Goal: Information Seeking & Learning: Learn about a topic

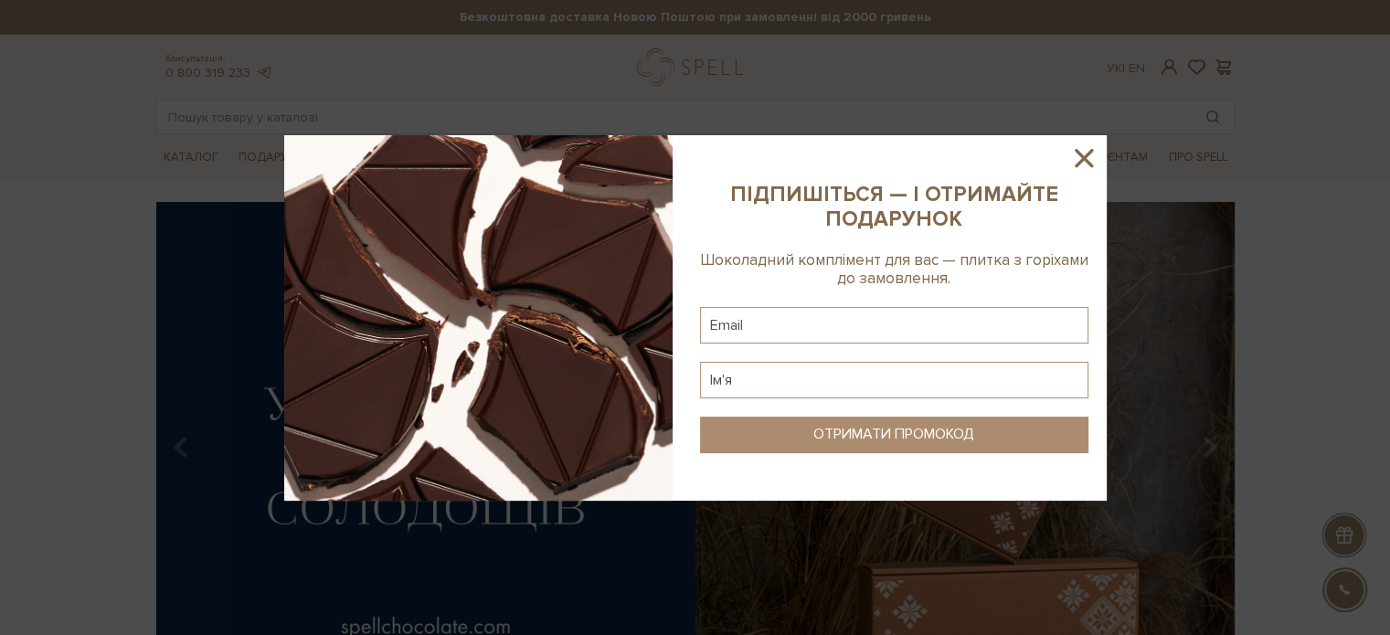
click at [1089, 159] on icon at bounding box center [1083, 158] width 31 height 31
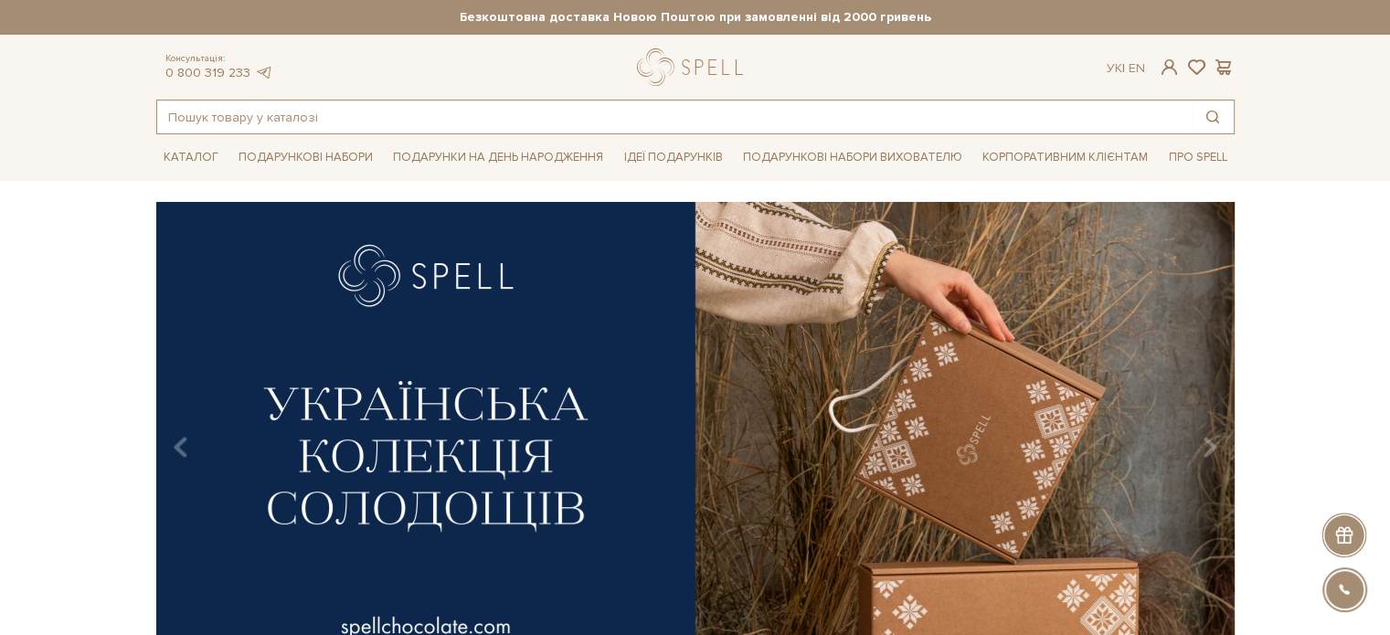
paste input "Чотири торти ,"
type input "Чотири торти ,"
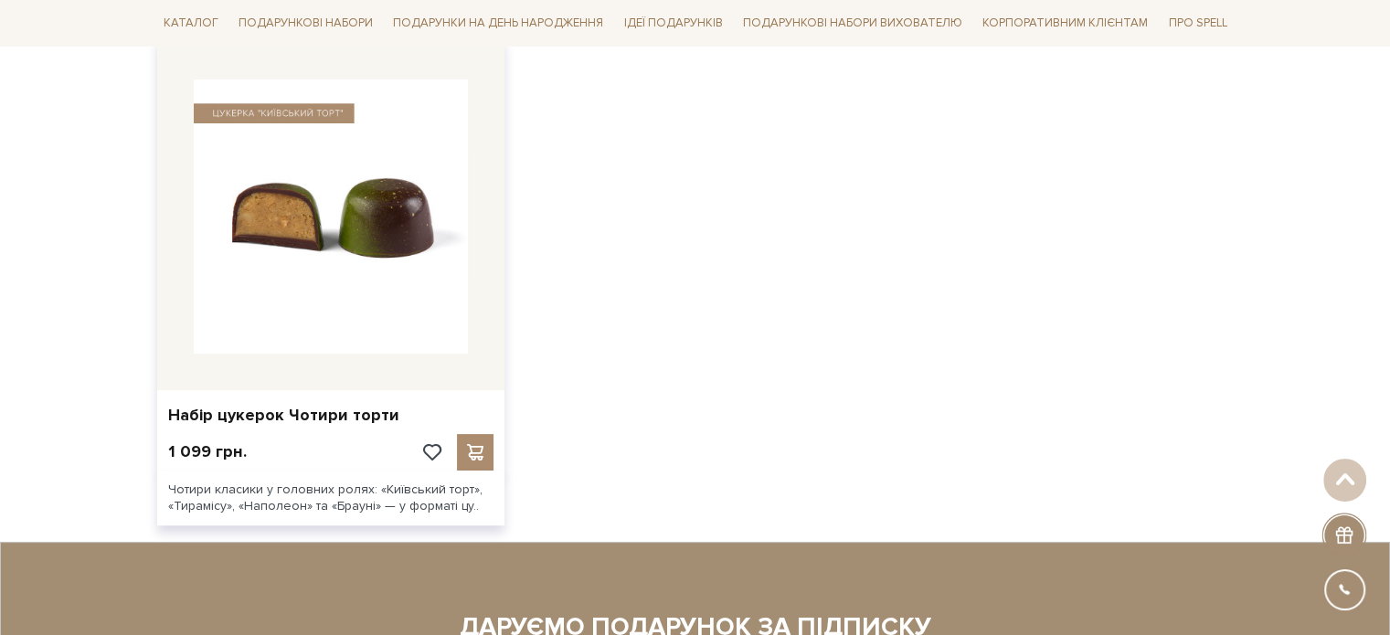
click at [366, 316] on img at bounding box center [331, 216] width 274 height 274
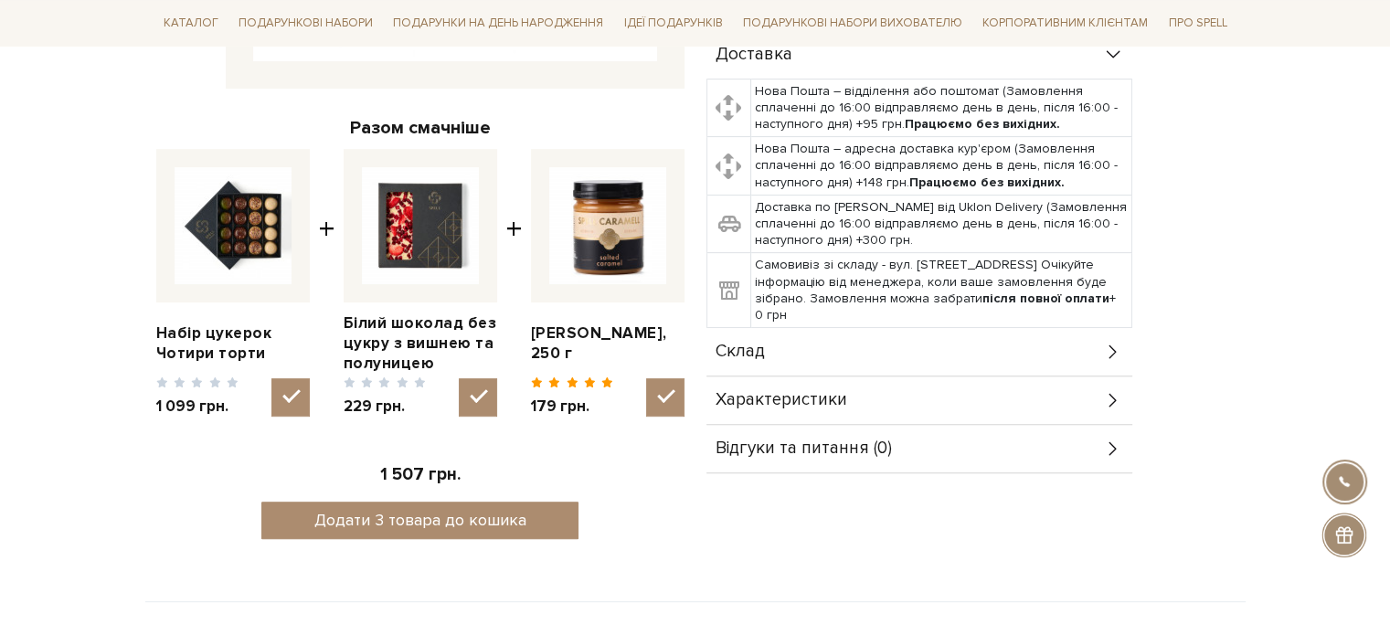
scroll to position [731, 0]
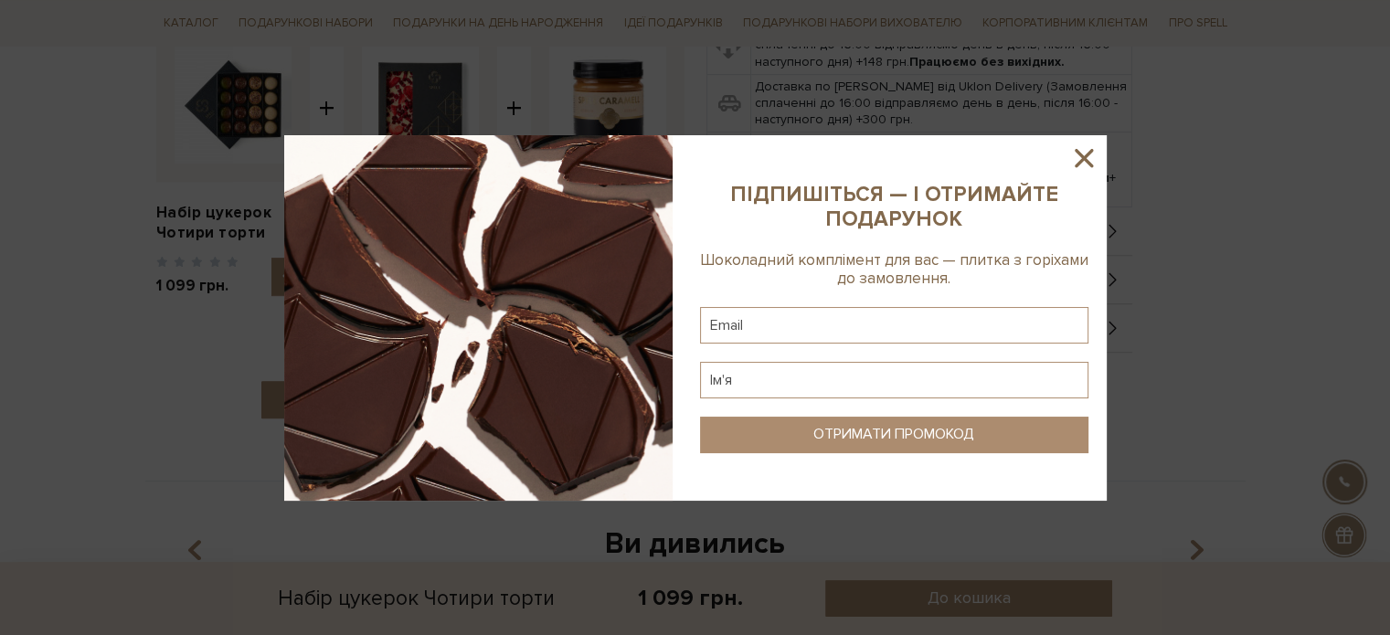
click at [1084, 150] on icon at bounding box center [1083, 158] width 31 height 31
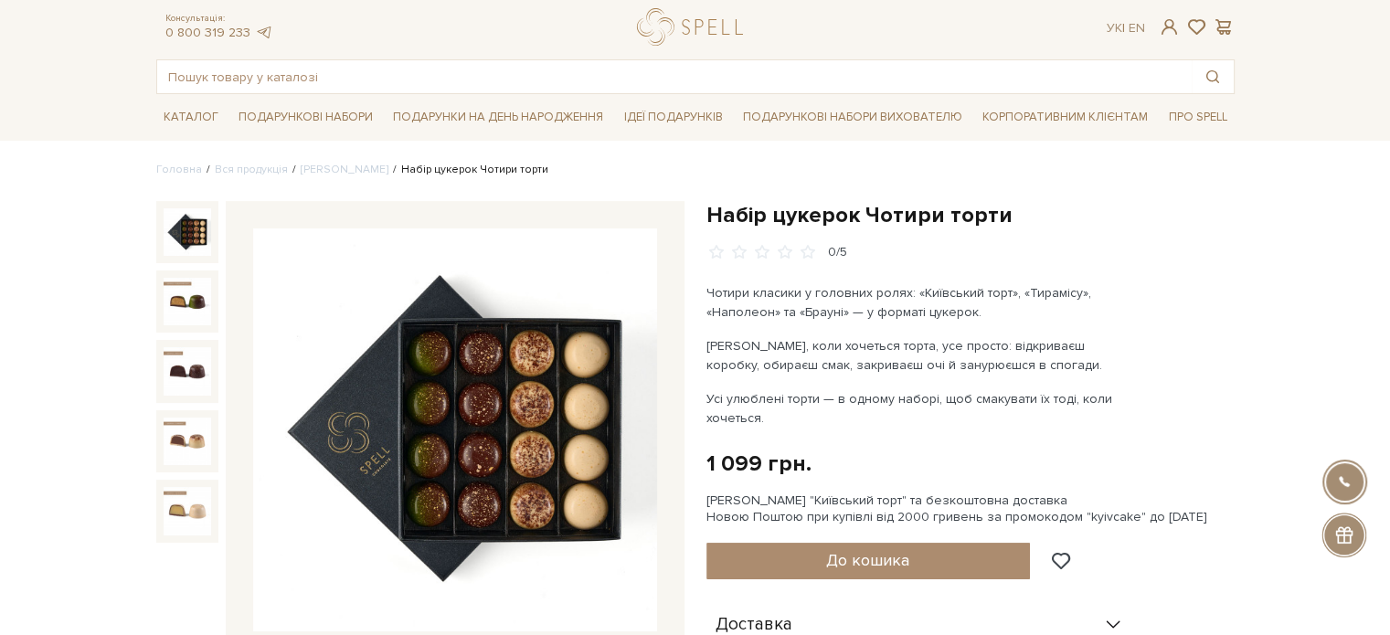
scroll to position [0, 0]
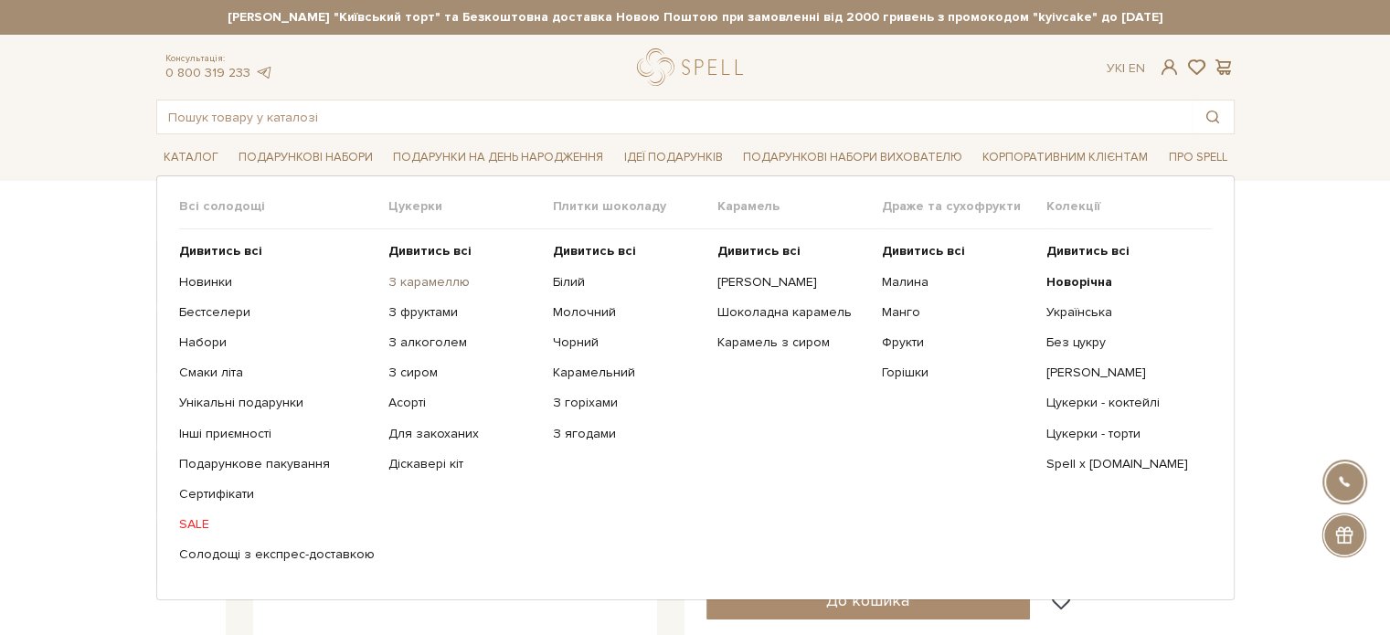
click at [413, 275] on link "З карамеллю" at bounding box center [463, 282] width 151 height 16
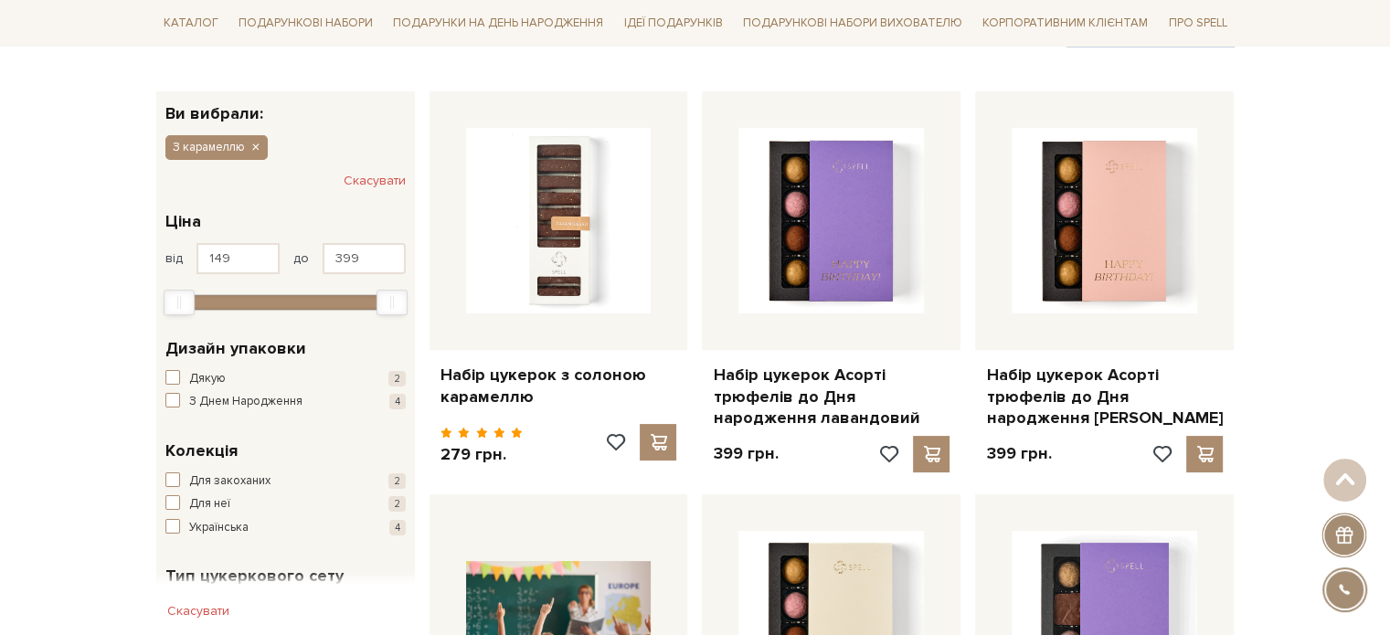
scroll to position [91, 0]
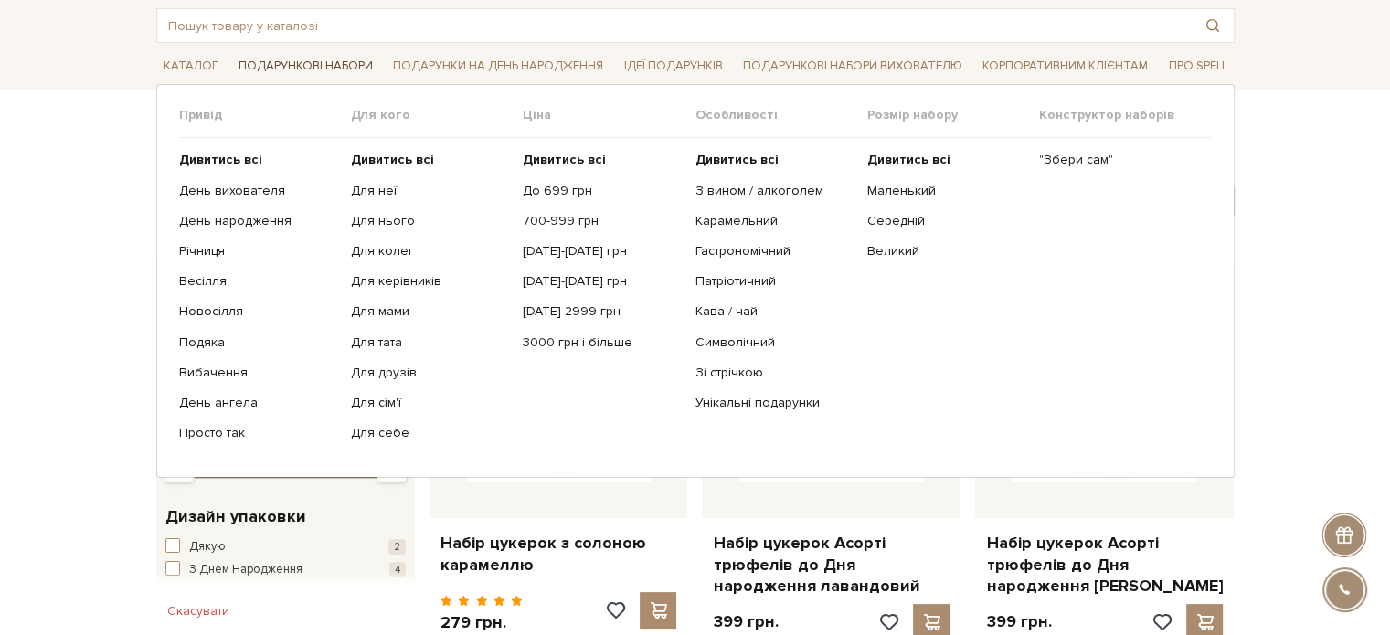
click at [285, 66] on link "Подарункові набори" at bounding box center [305, 66] width 149 height 28
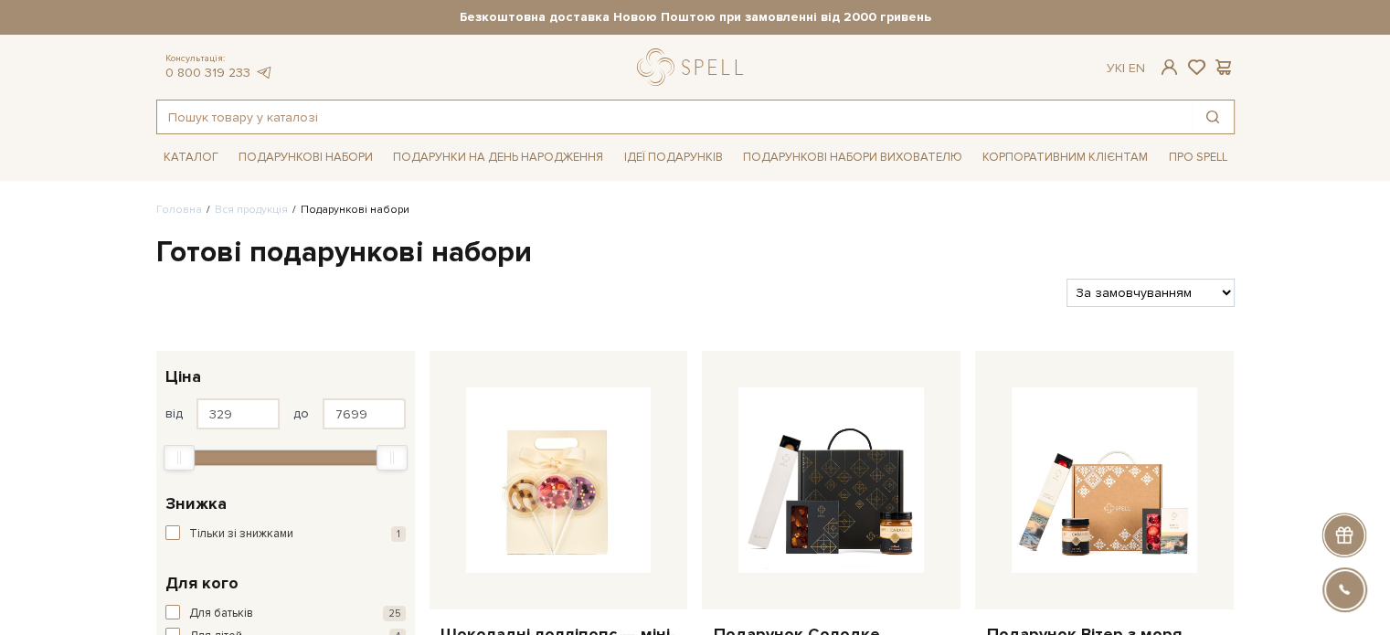
click at [340, 114] on input "text" at bounding box center [674, 117] width 1034 height 33
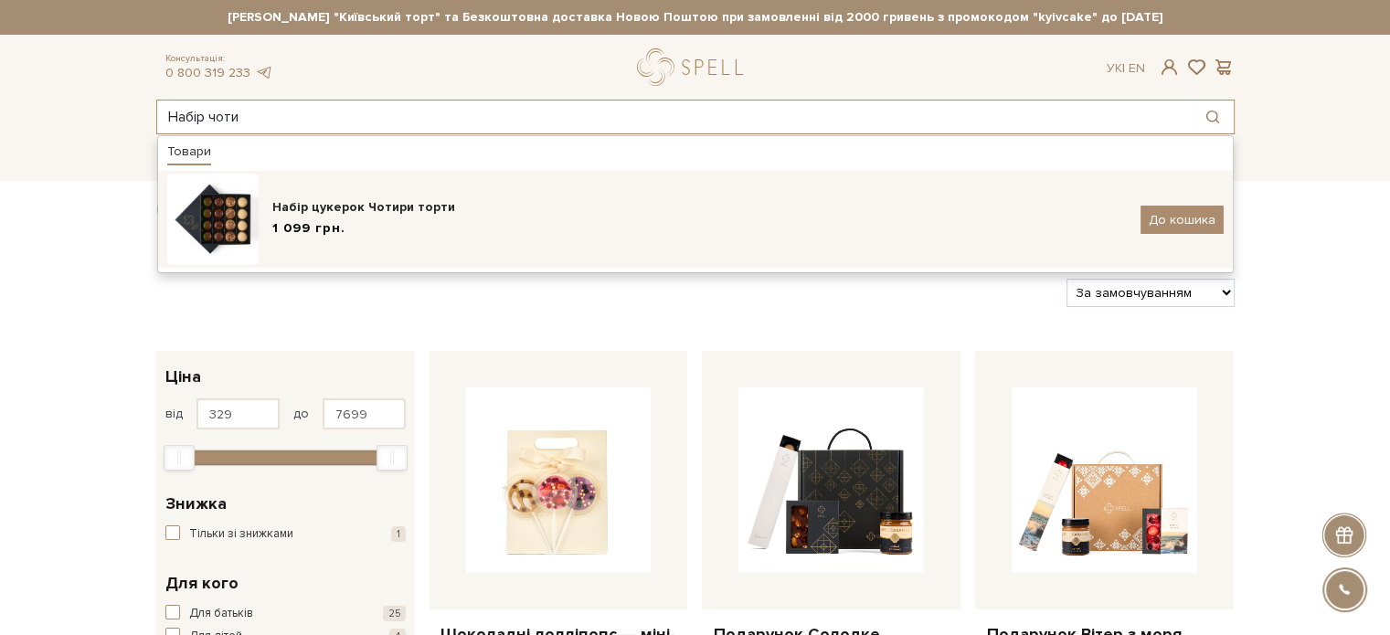
type input "Набір чоти"
click at [345, 213] on div "Набір цукерок Чотири торти" at bounding box center [699, 207] width 854 height 18
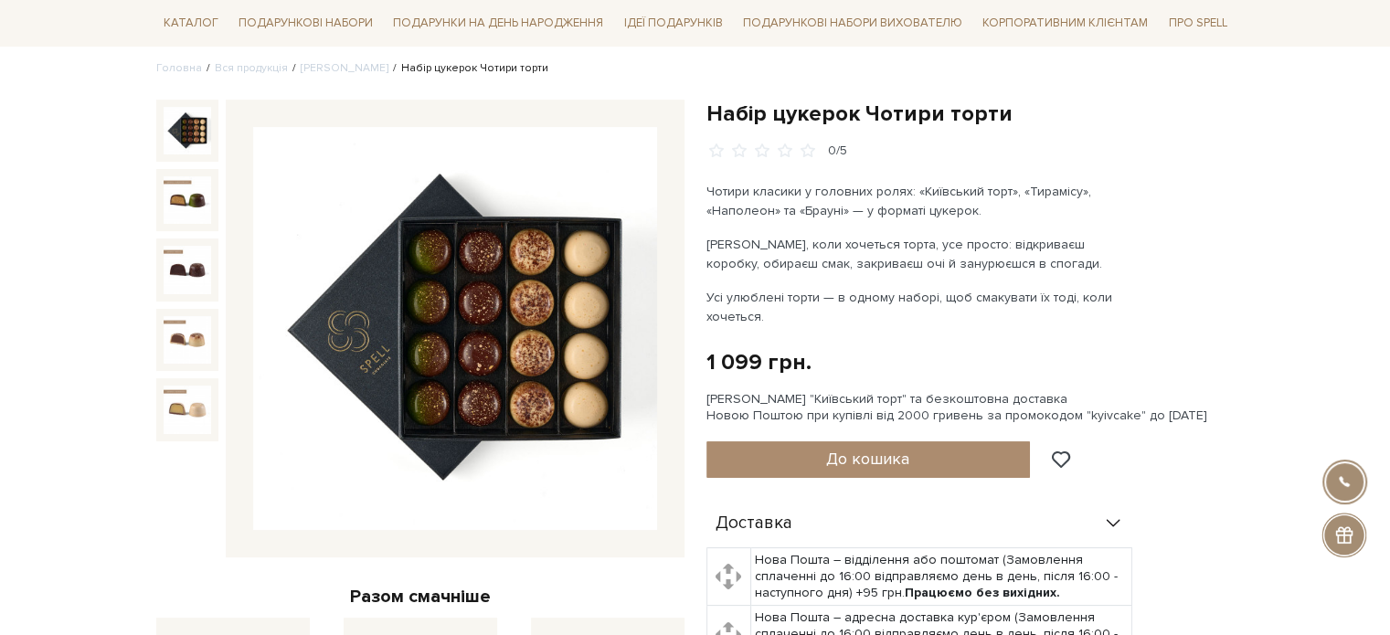
scroll to position [183, 0]
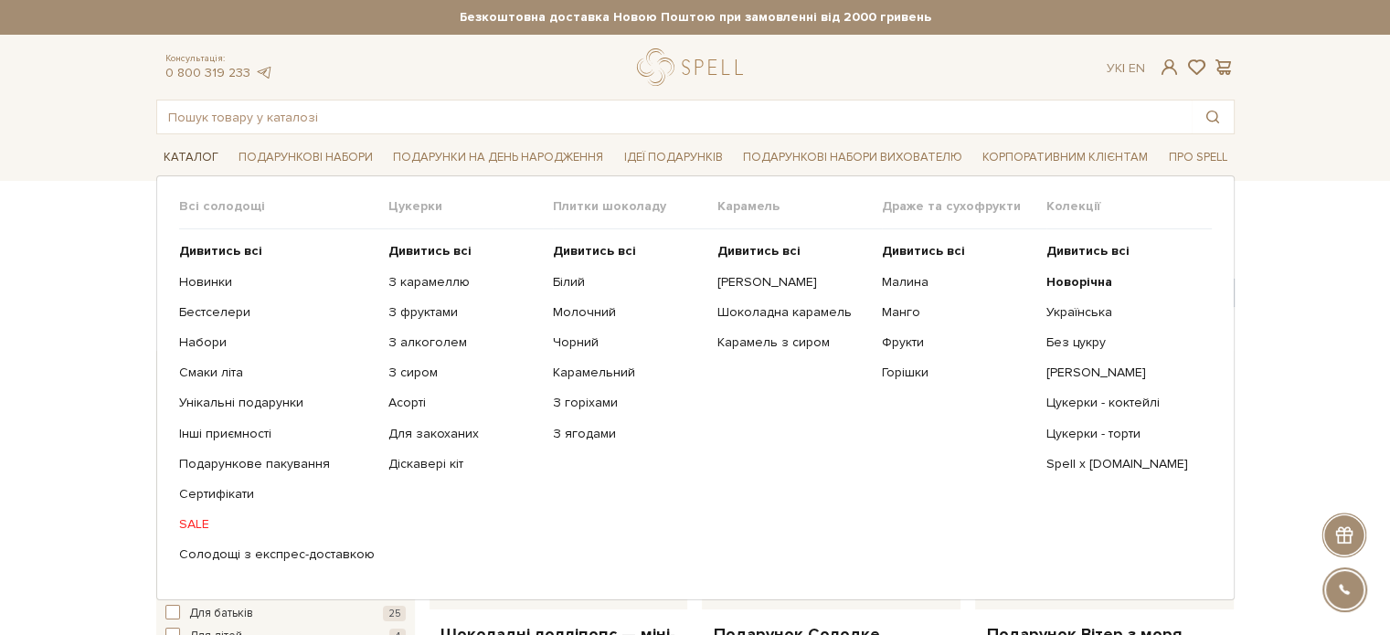
click at [204, 158] on link "Каталог" at bounding box center [190, 157] width 69 height 28
click at [412, 402] on link "Асорті" at bounding box center [463, 403] width 151 height 16
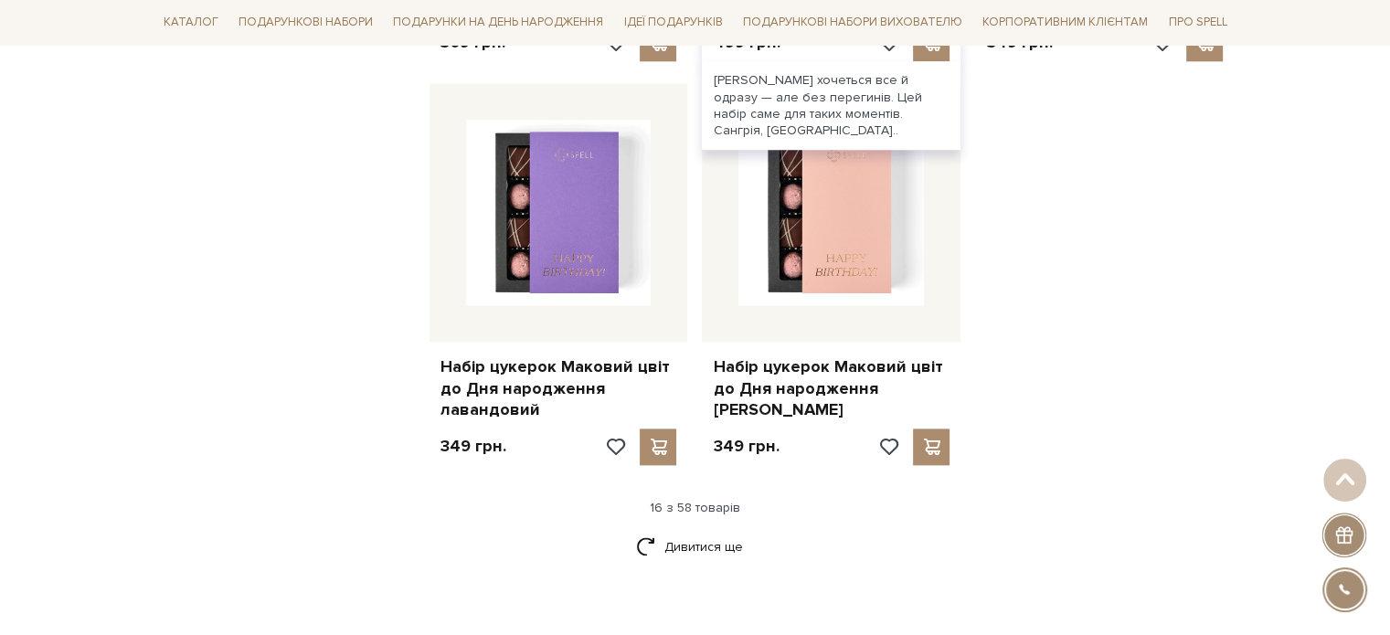
scroll to position [2284, 0]
